Goal: Book appointment/travel/reservation

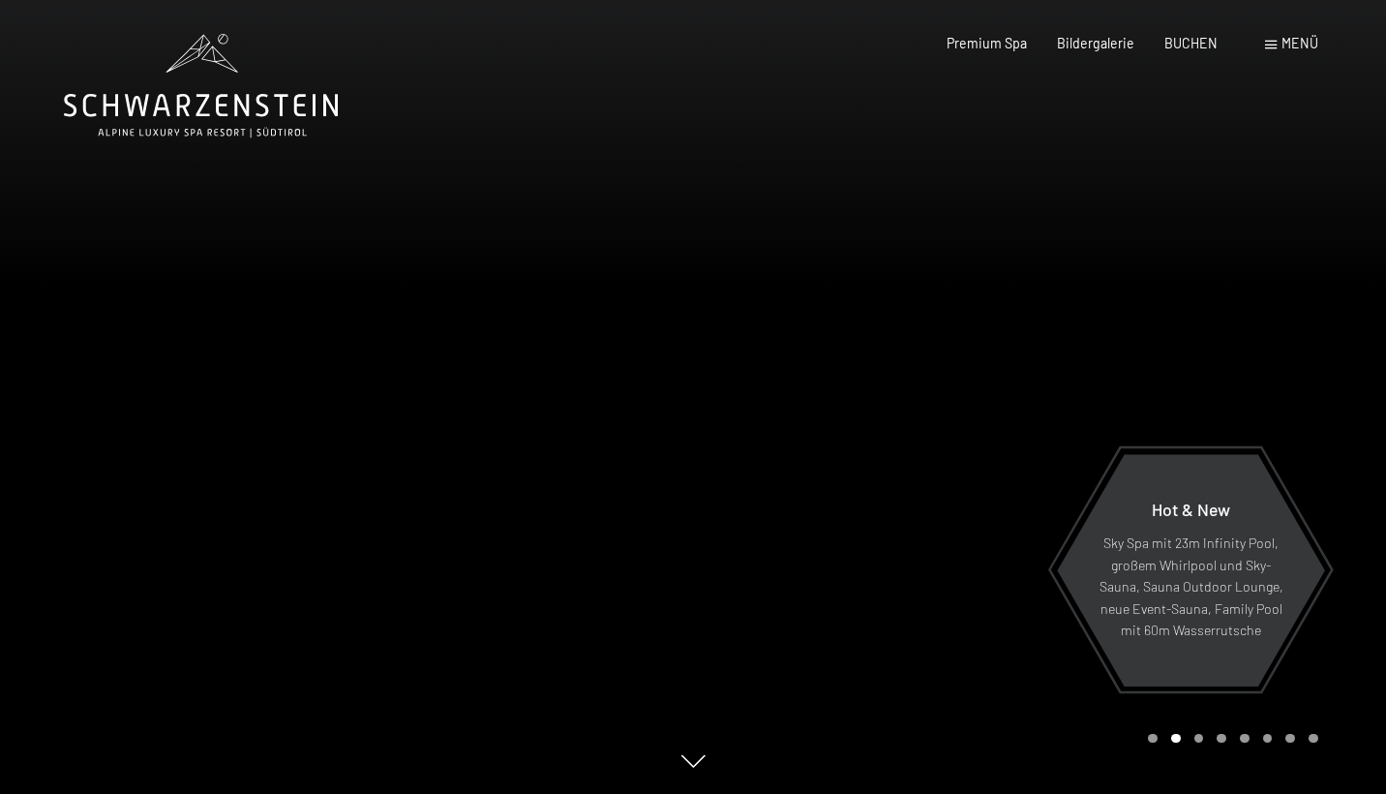
click at [1278, 43] on div "Menü" at bounding box center [1291, 43] width 53 height 19
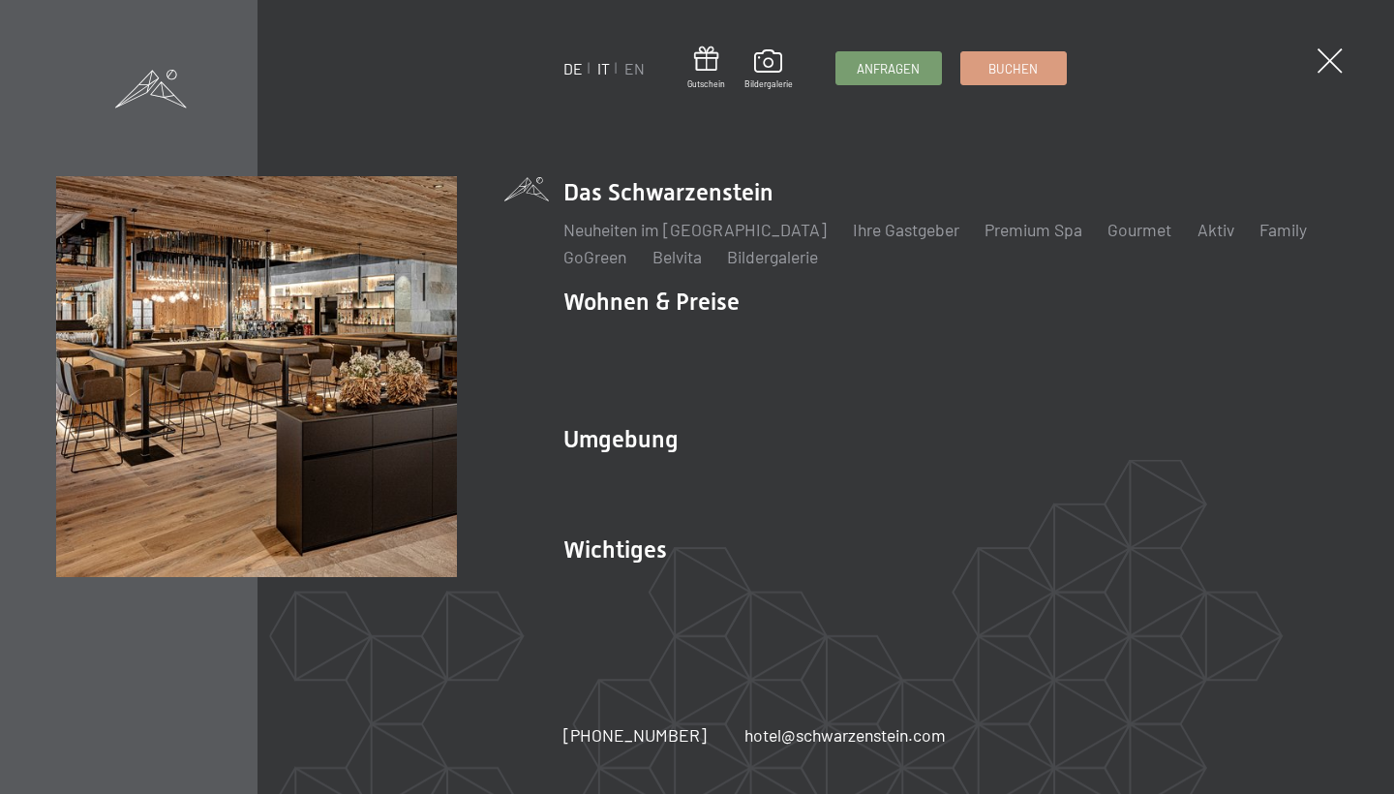
click at [604, 69] on link "IT" at bounding box center [603, 68] width 13 height 18
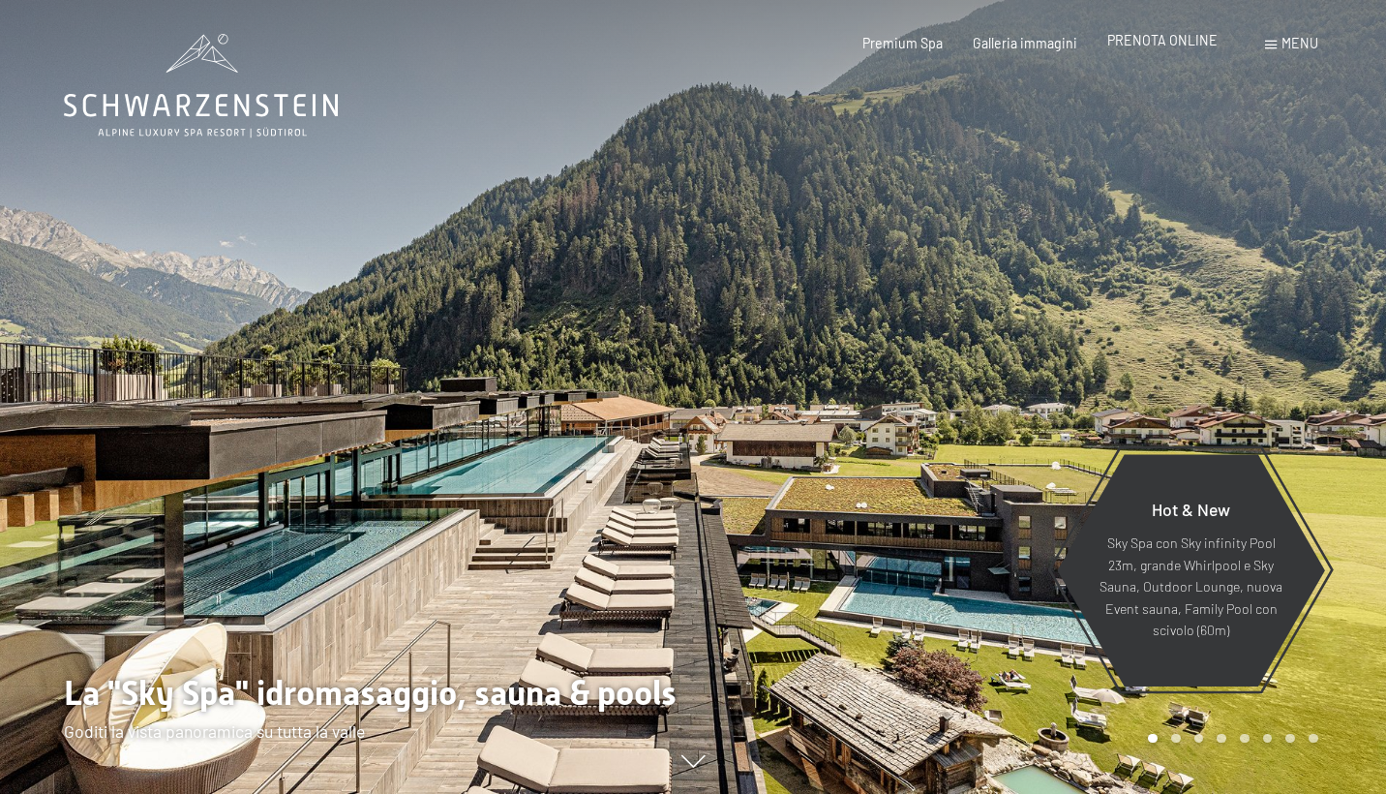
click at [1179, 45] on span "PRENOTA ONLINE" at bounding box center [1162, 40] width 110 height 16
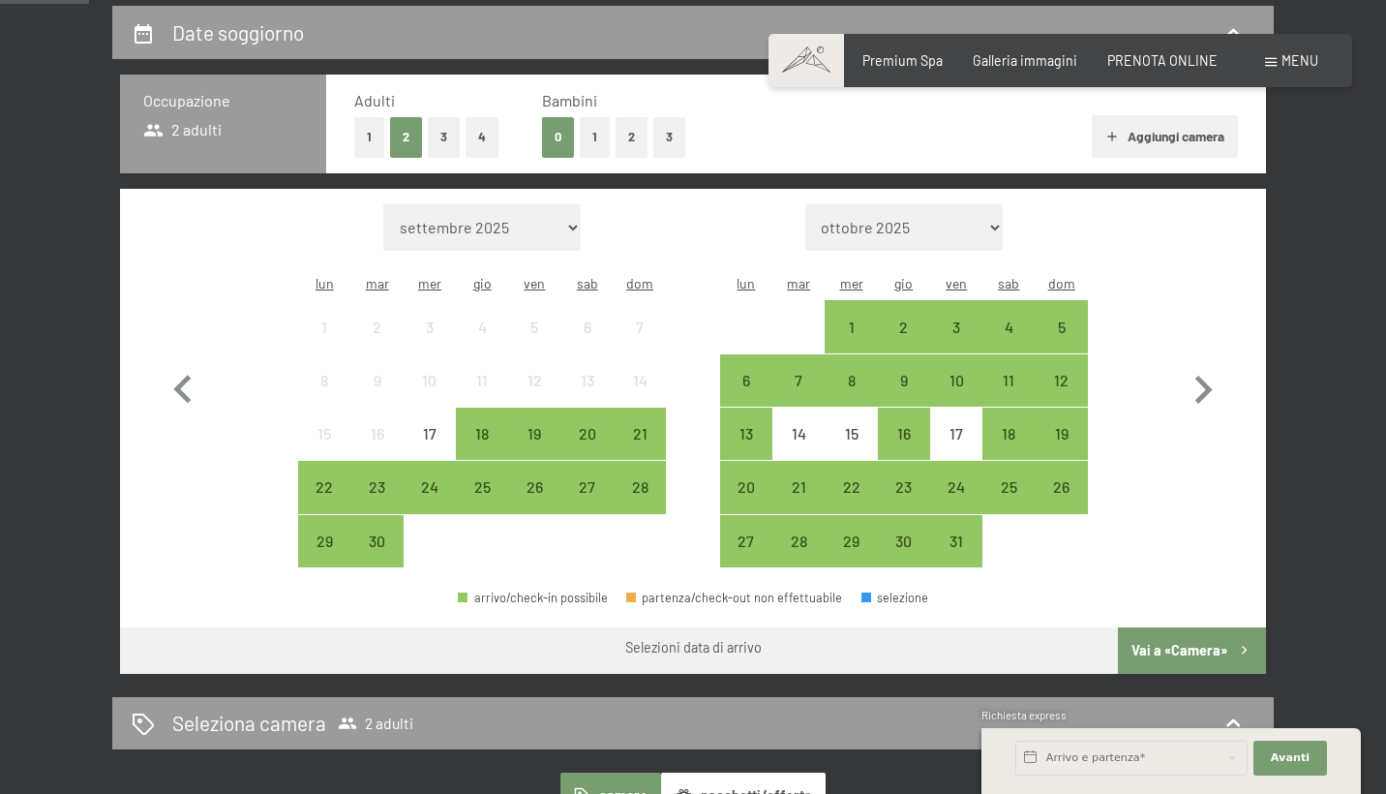
scroll to position [412, 0]
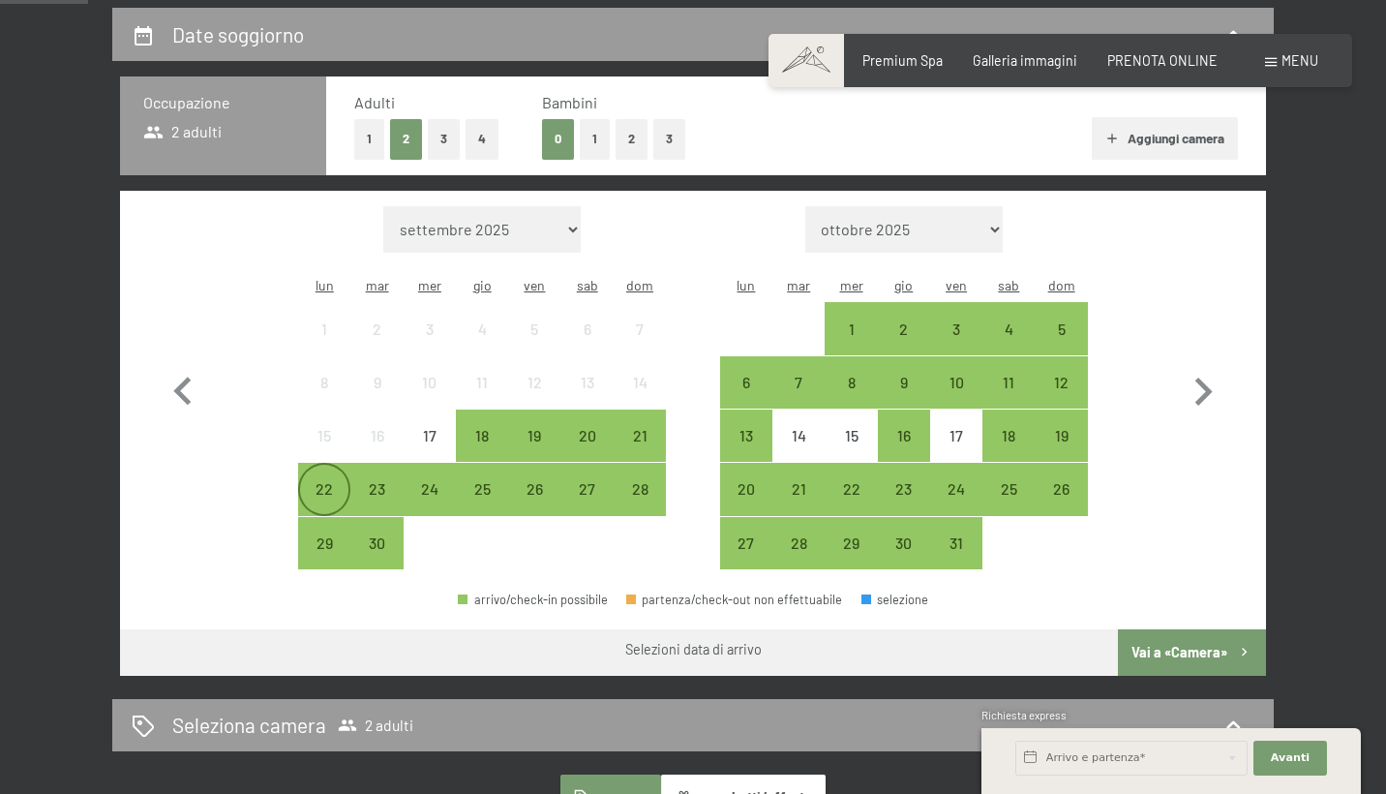
click at [320, 481] on div "22" at bounding box center [324, 505] width 48 height 48
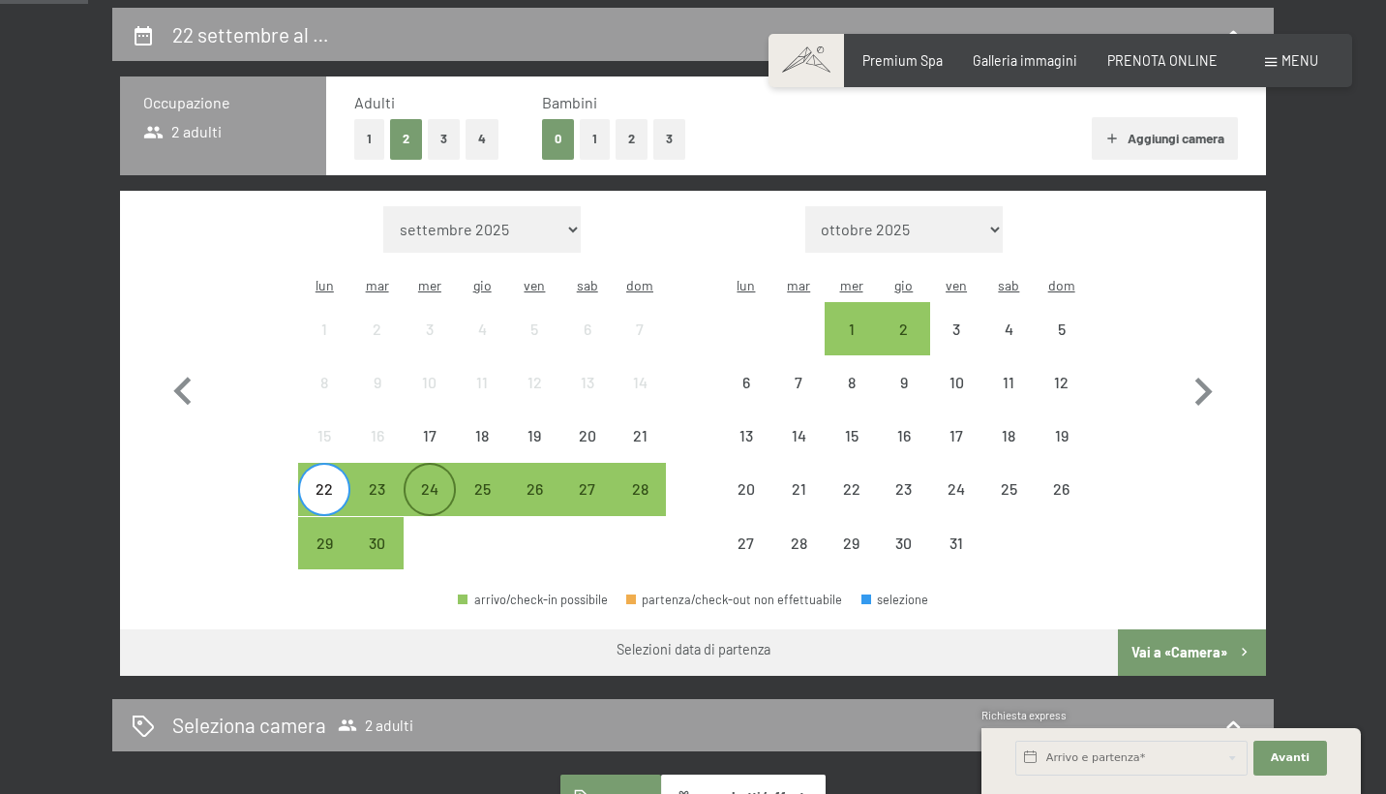
click at [434, 481] on div "24" at bounding box center [430, 505] width 48 height 48
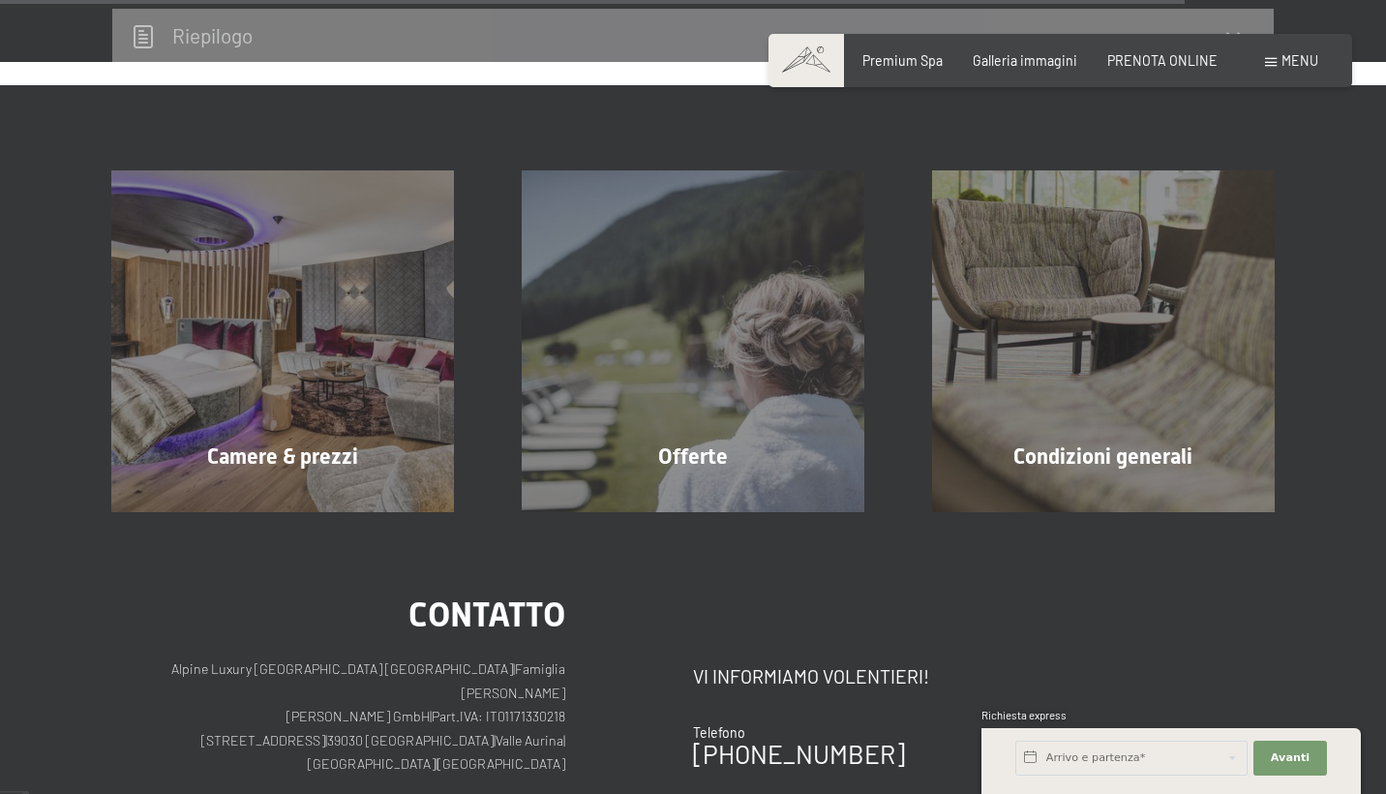
scroll to position [3015, 0]
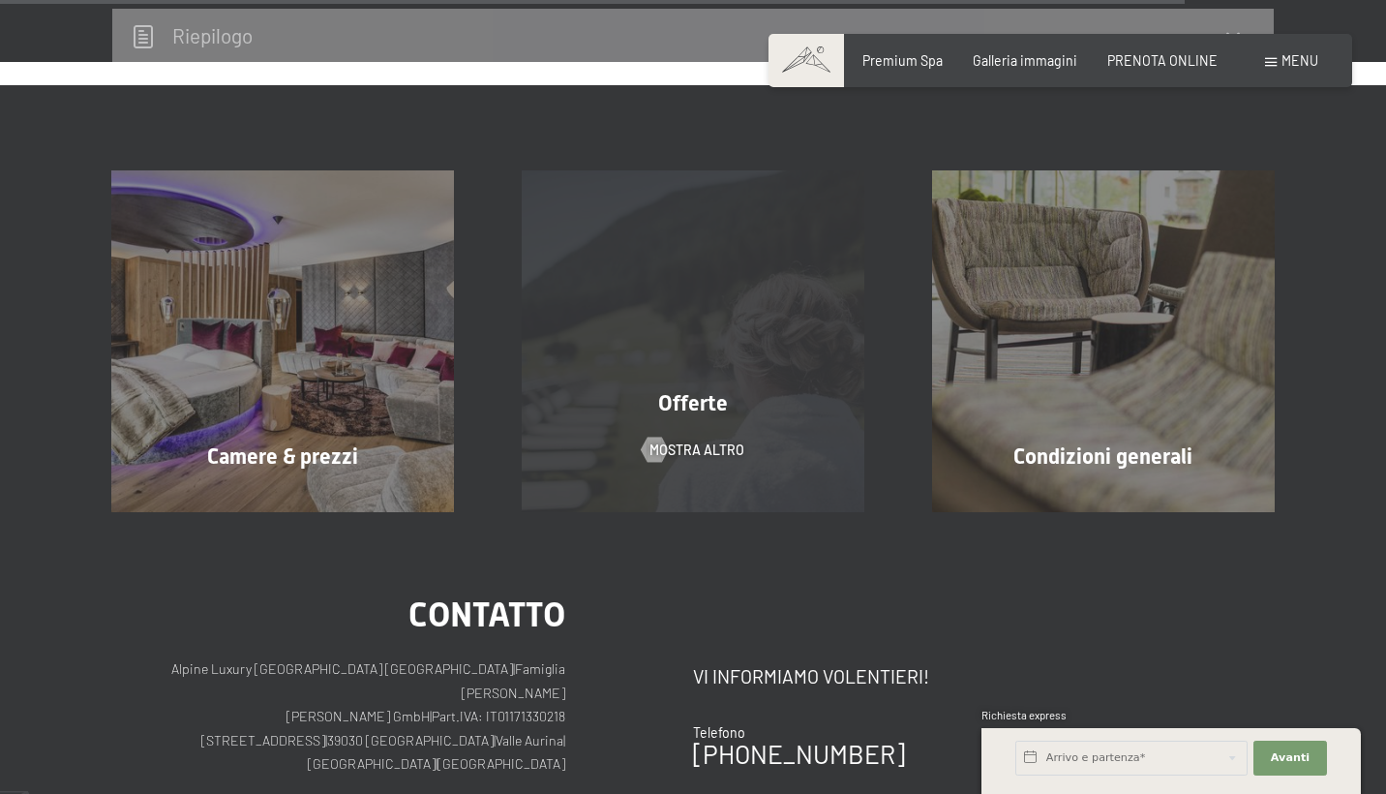
click at [651, 372] on div "Offerte mostra altro" at bounding box center [693, 341] width 410 height 342
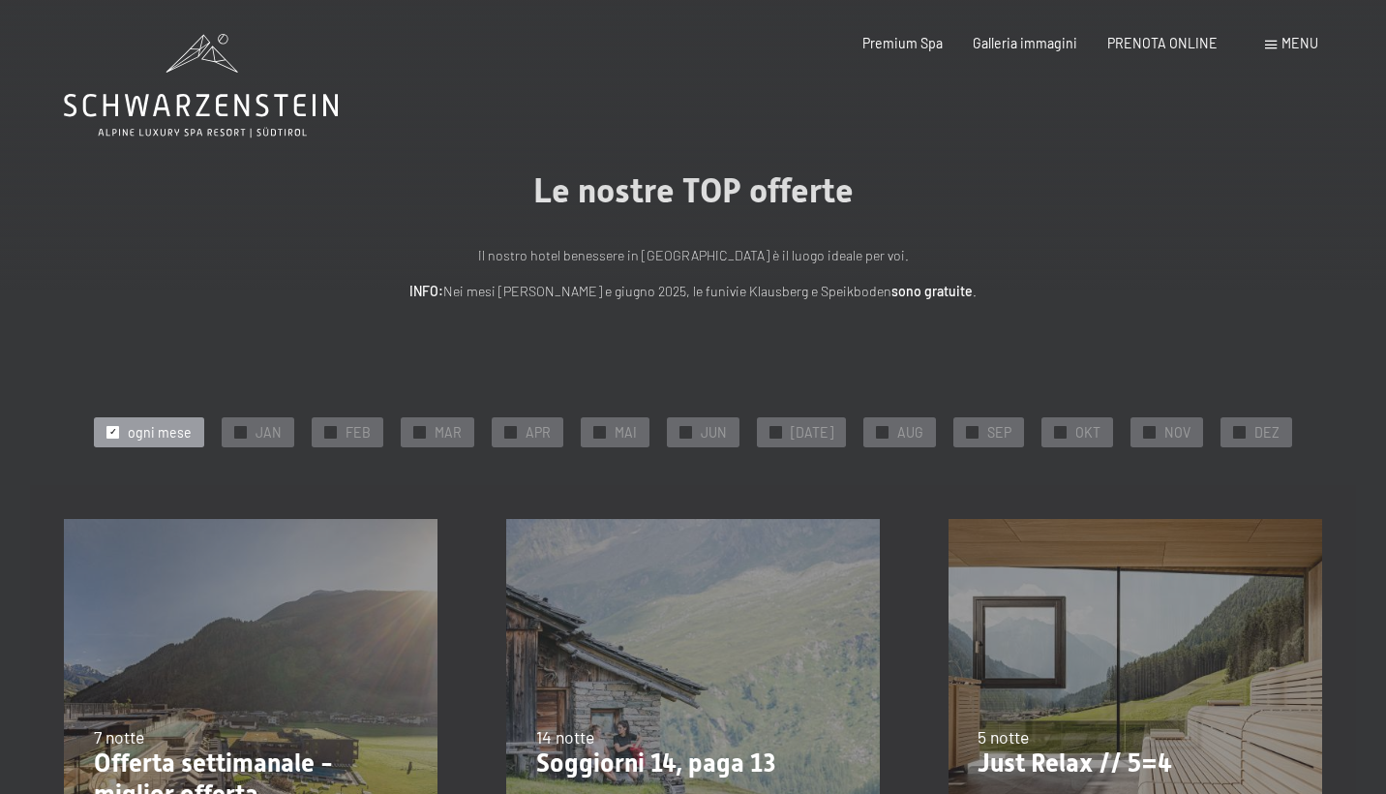
click at [117, 430] on span "✓" at bounding box center [113, 432] width 8 height 12
click at [966, 436] on div at bounding box center [972, 432] width 13 height 13
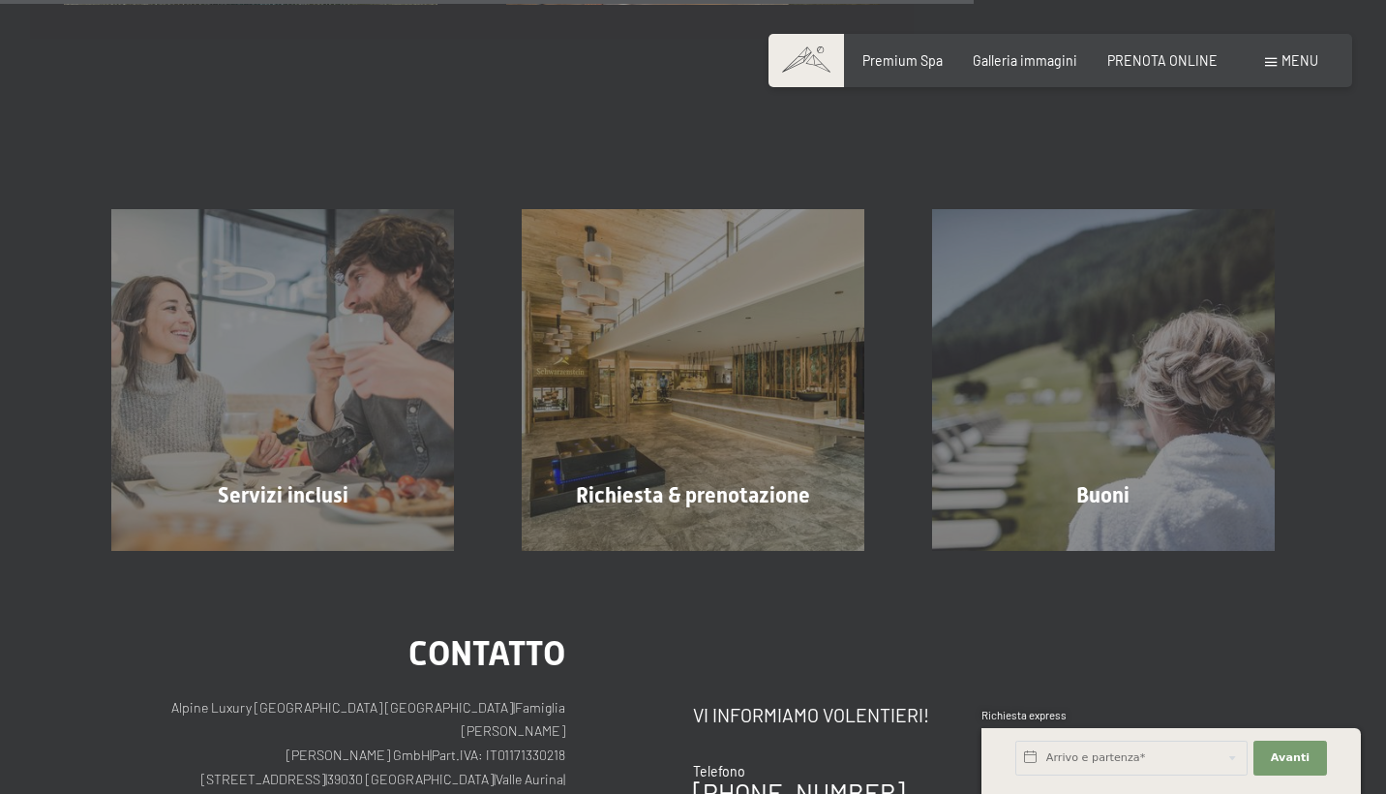
scroll to position [1335, 0]
